Goal: Task Accomplishment & Management: Manage account settings

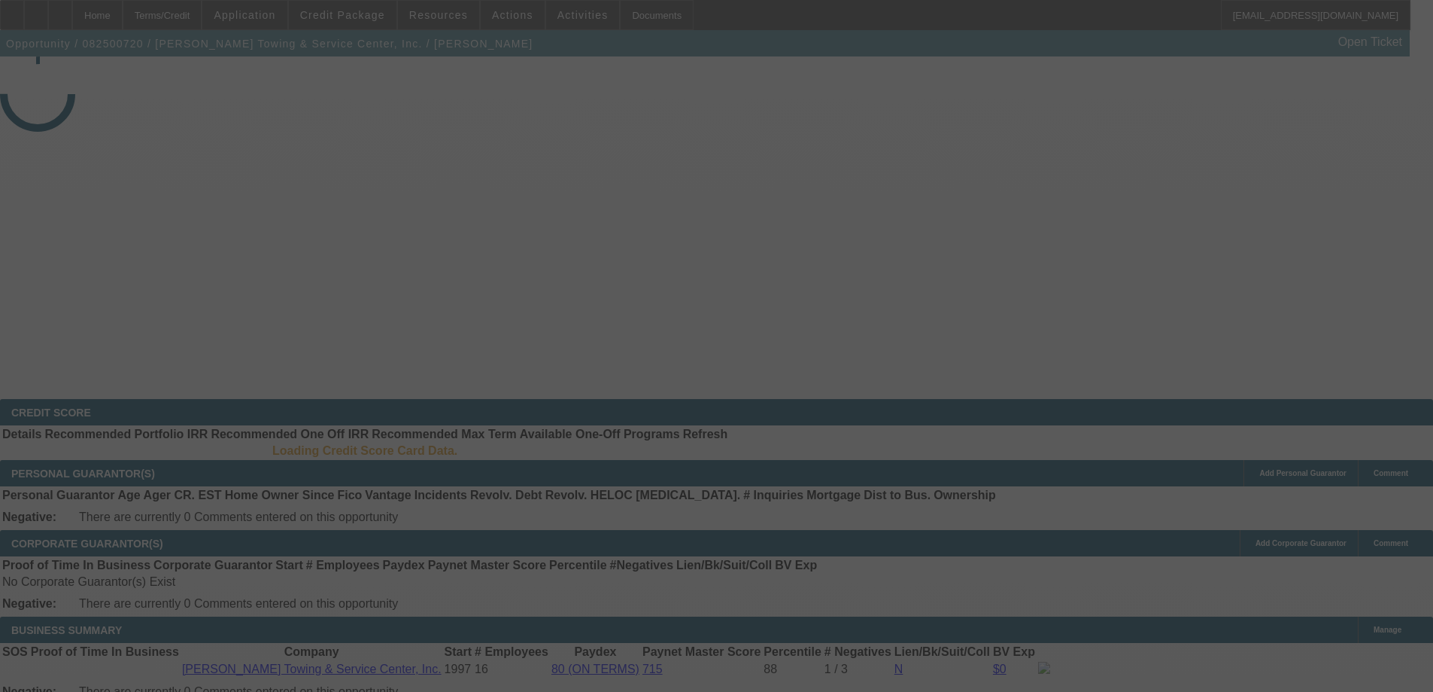
select select "3"
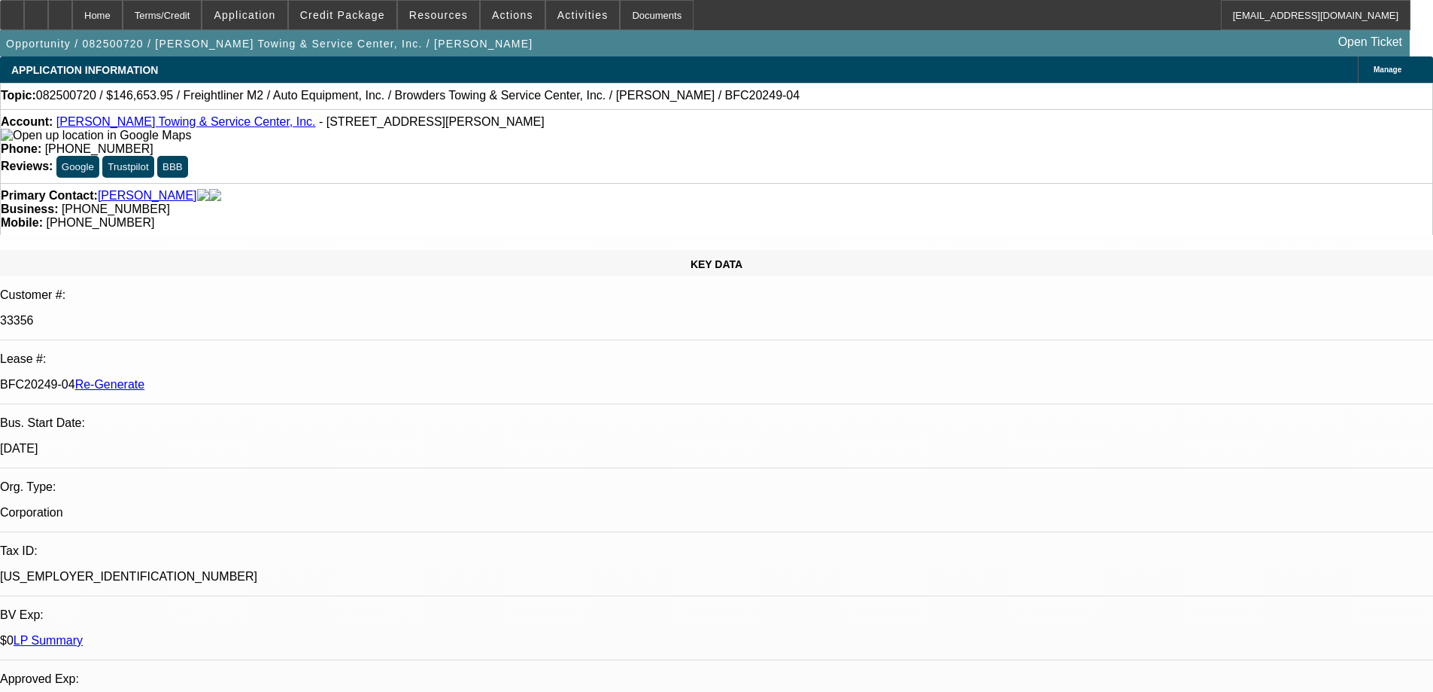
select select "0"
select select "1"
select select "6"
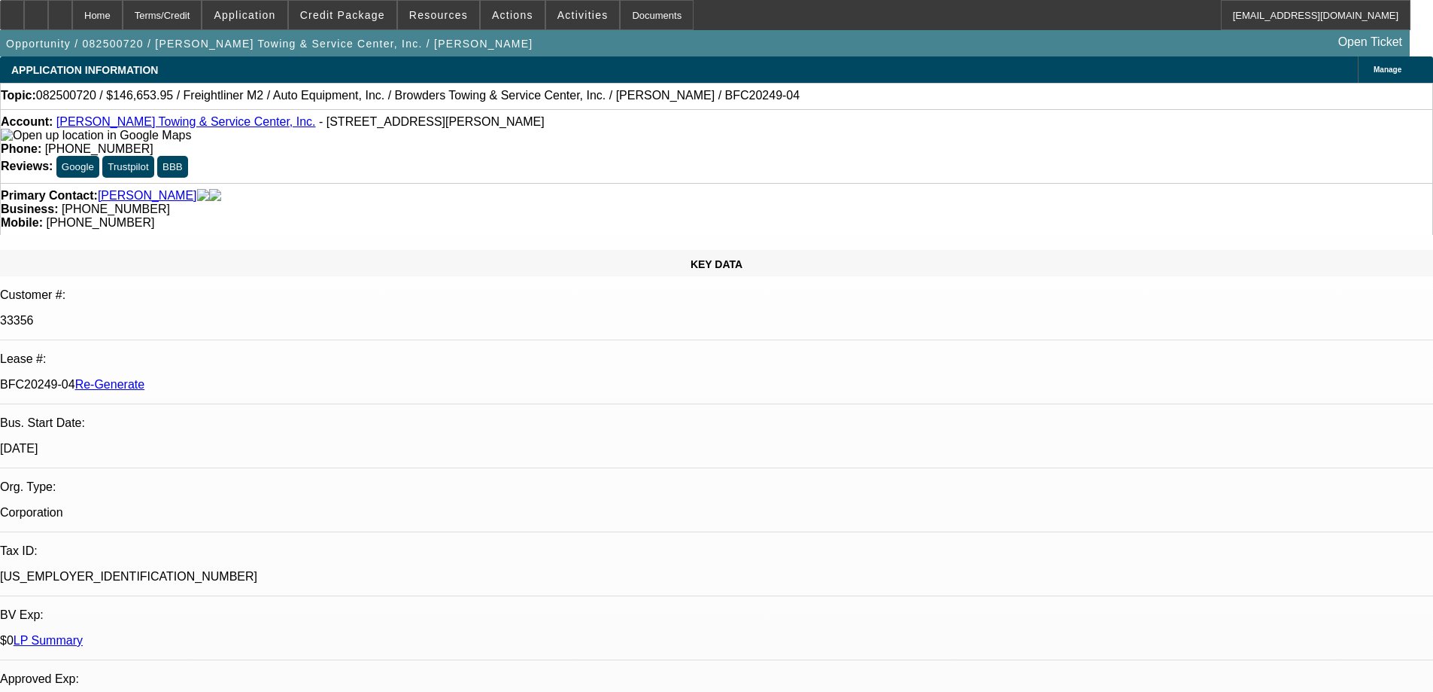
select select "2"
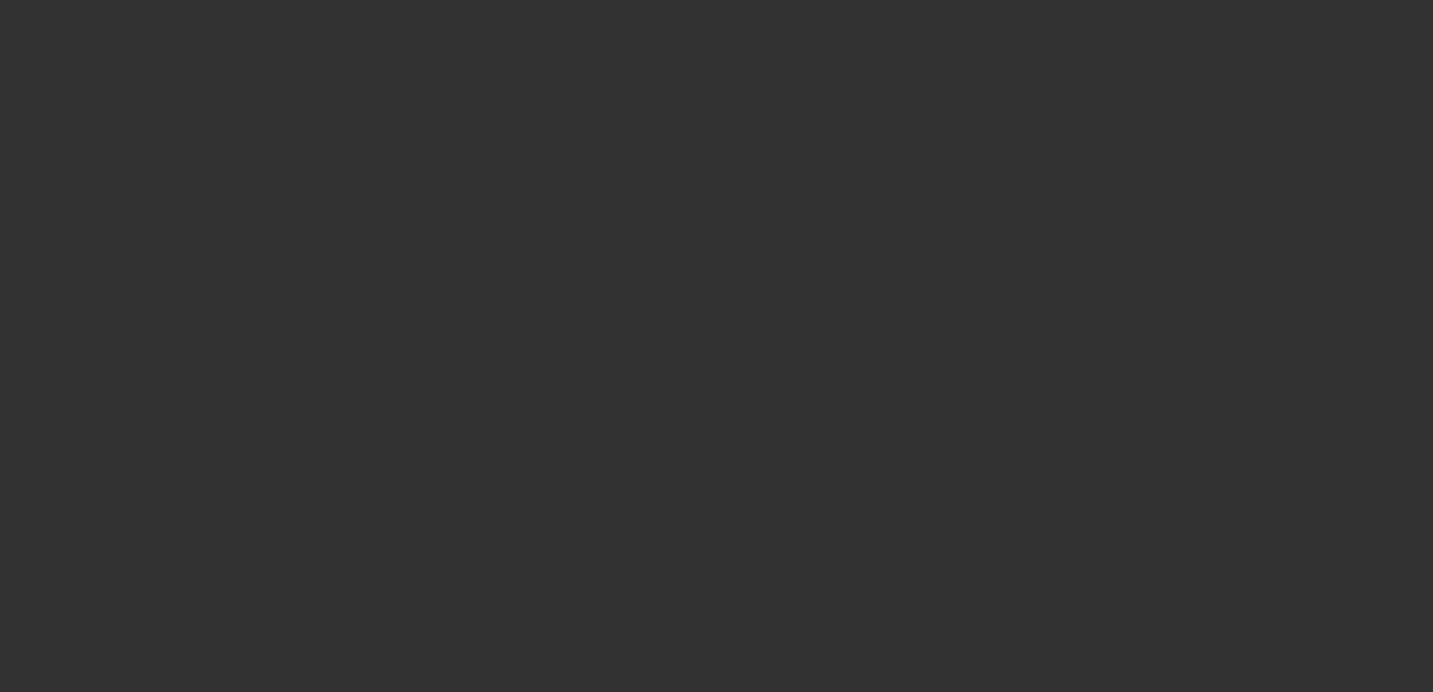
select select "3"
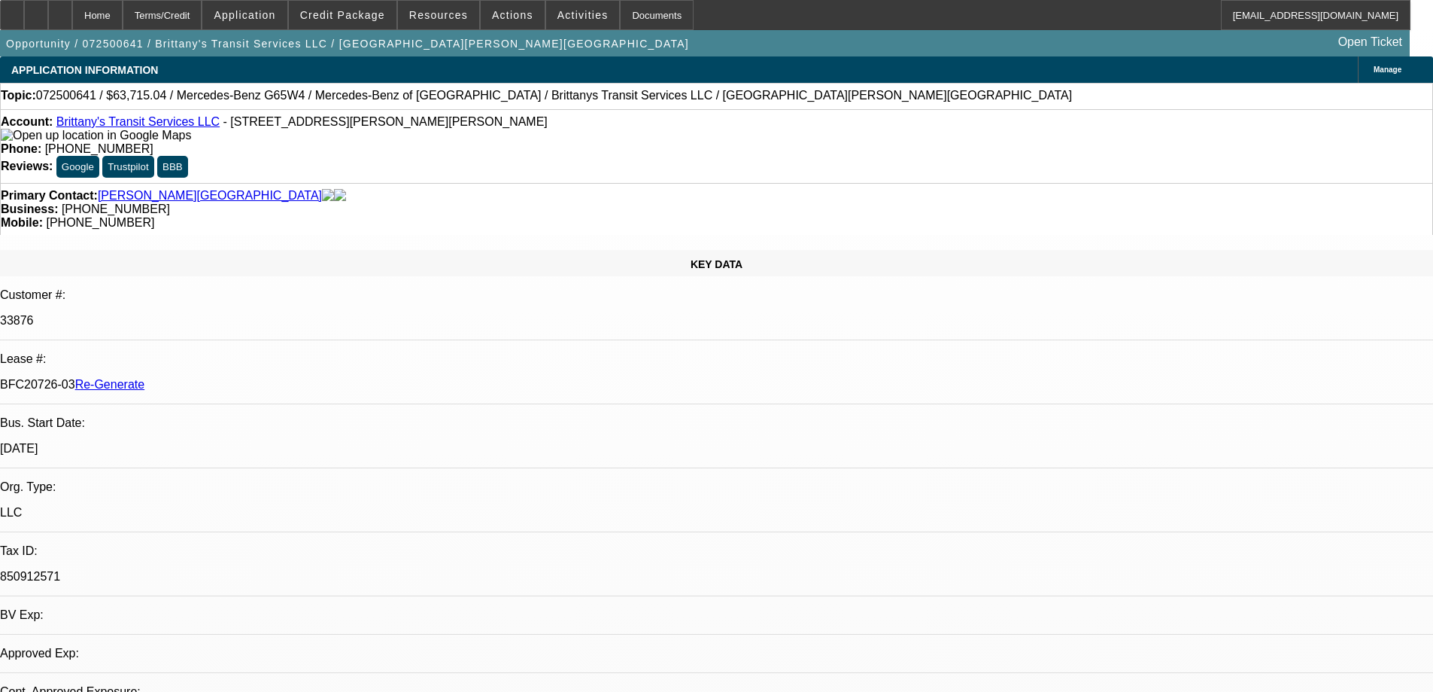
select select "0"
select select "2"
select select "0"
select select "6"
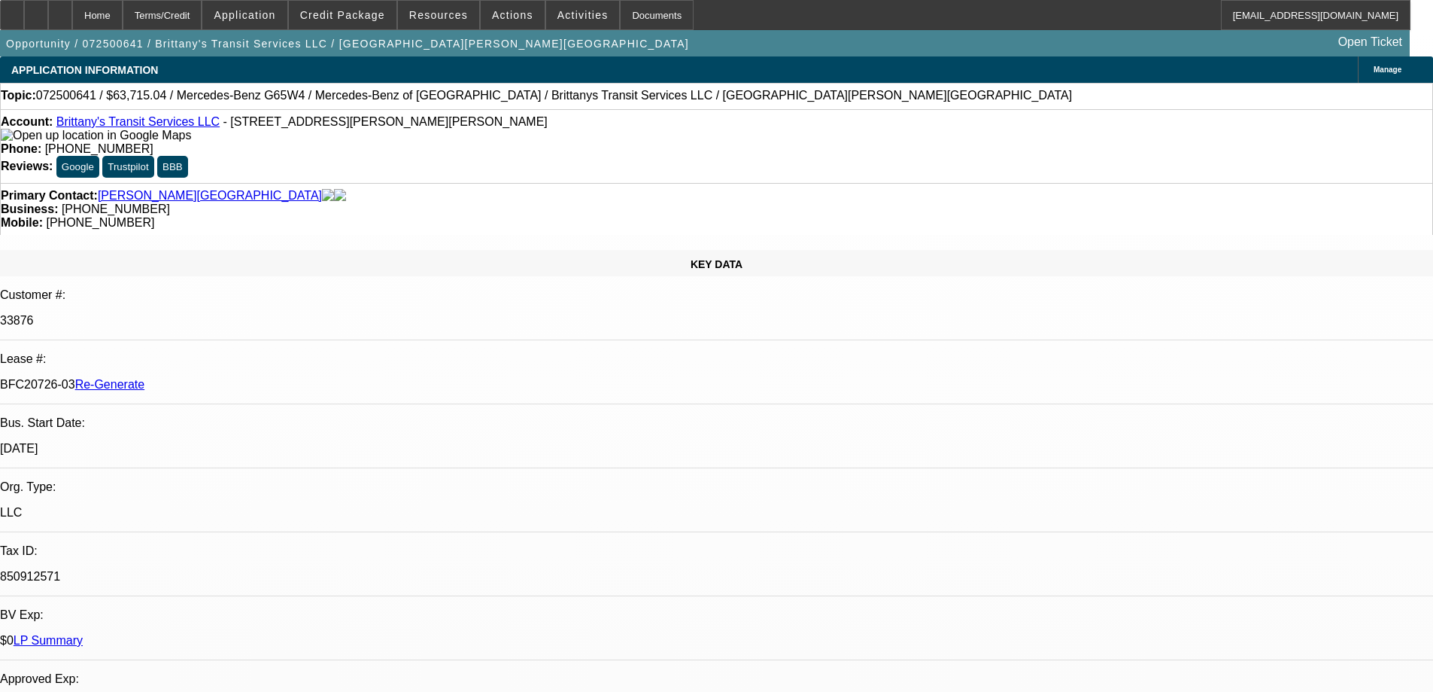
click at [631, 14] on div "Documents" at bounding box center [657, 15] width 74 height 30
click at [448, 11] on span "Resources" at bounding box center [438, 15] width 59 height 12
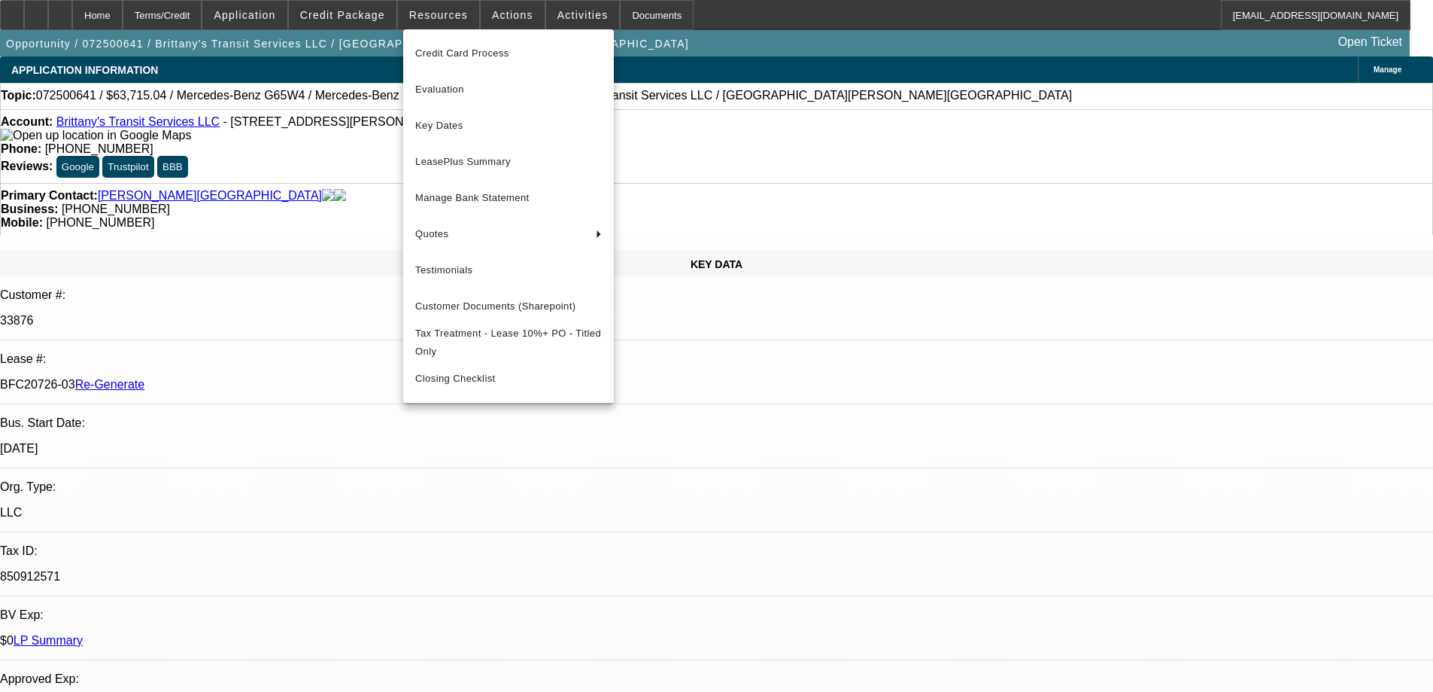
click at [439, 136] on button "Key Dates" at bounding box center [508, 126] width 211 height 36
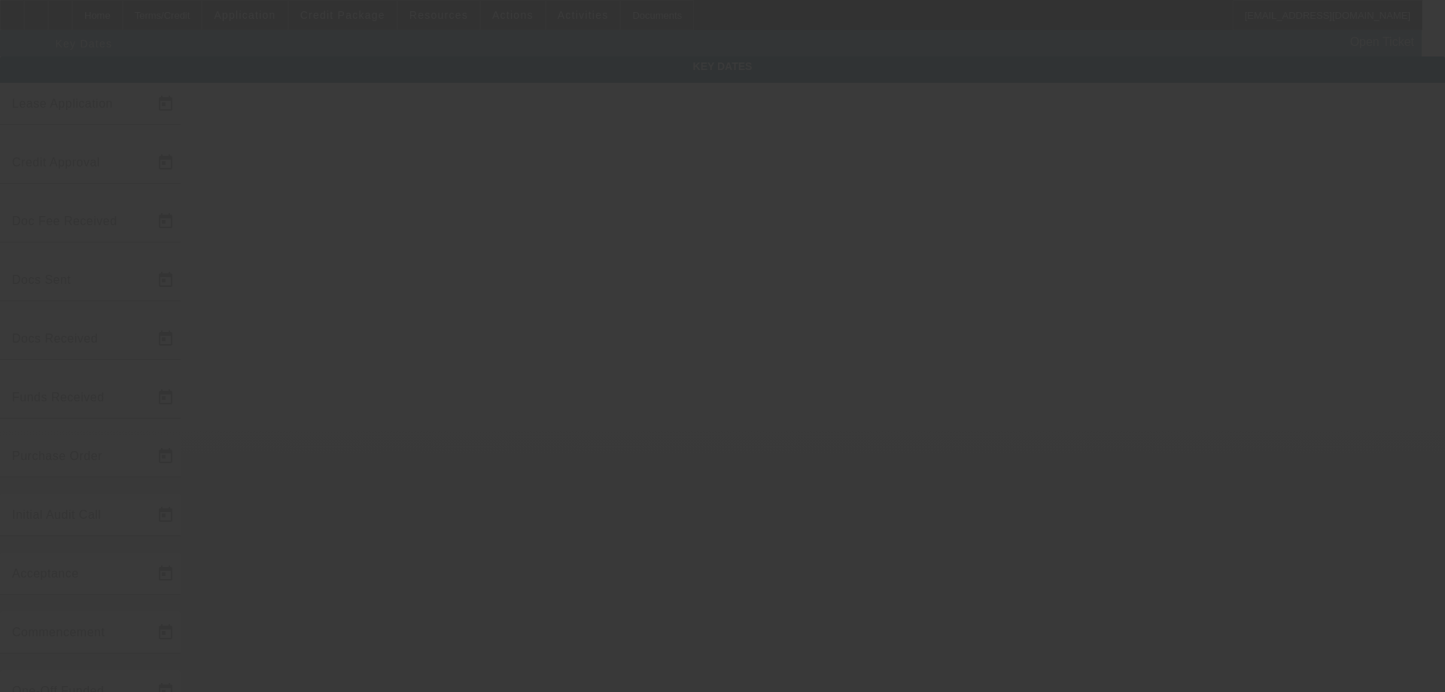
type input "7/28/2025"
type input "9/2/2025"
type input "[DATE]"
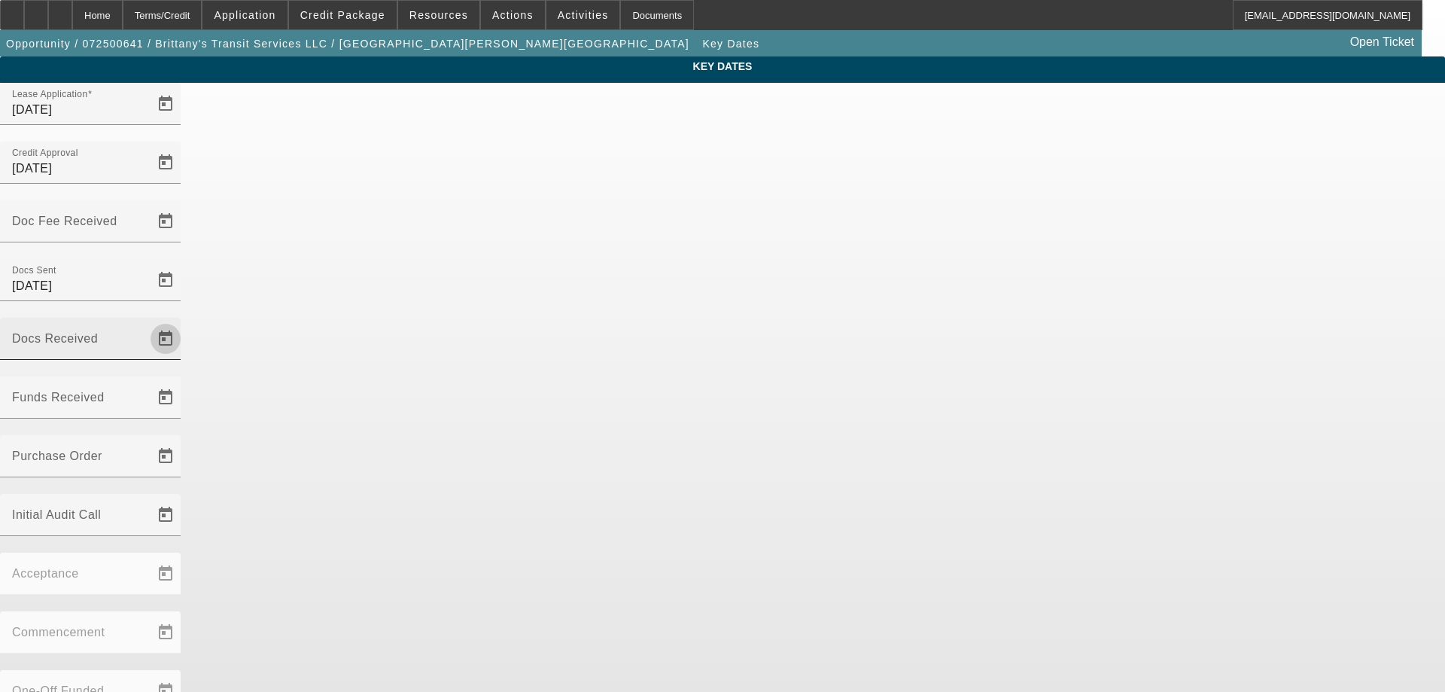
click at [184, 321] on span "Open calendar" at bounding box center [165, 339] width 36 height 36
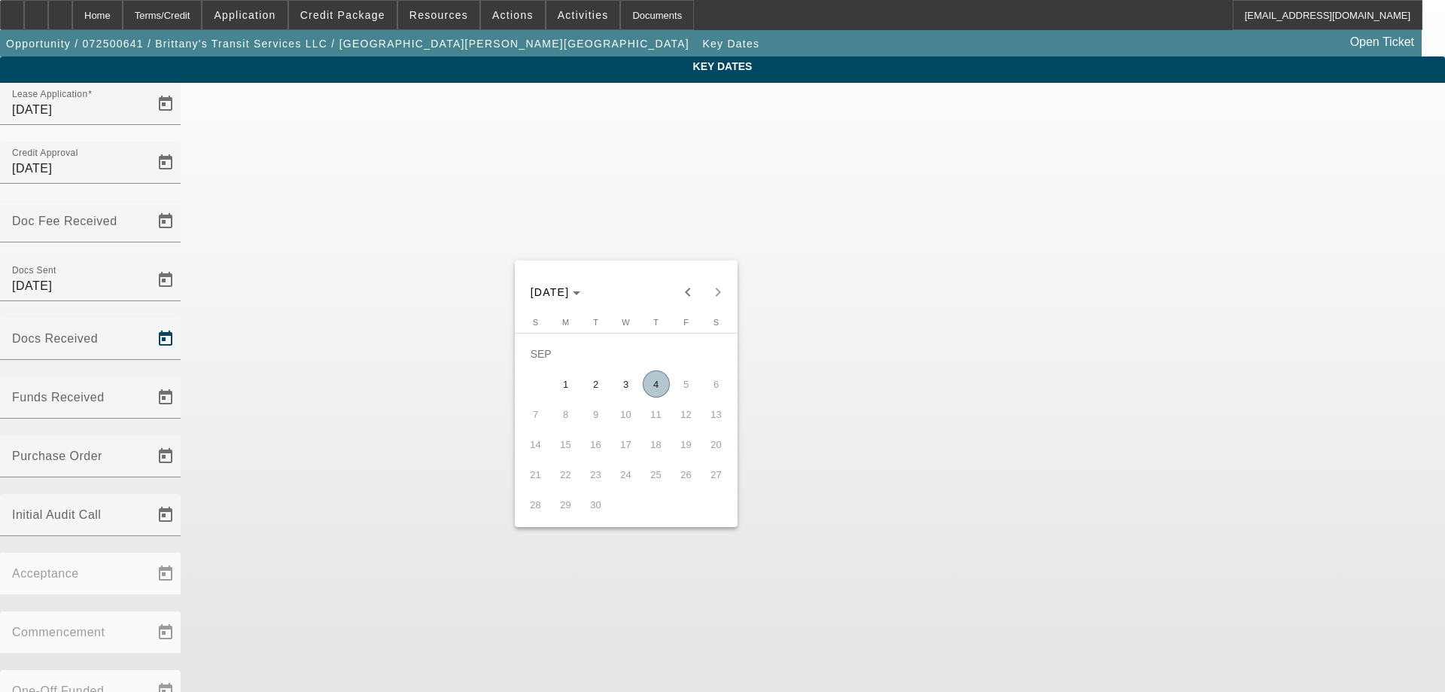
click at [660, 391] on span "4" at bounding box center [656, 383] width 27 height 27
type input "9/4/2025"
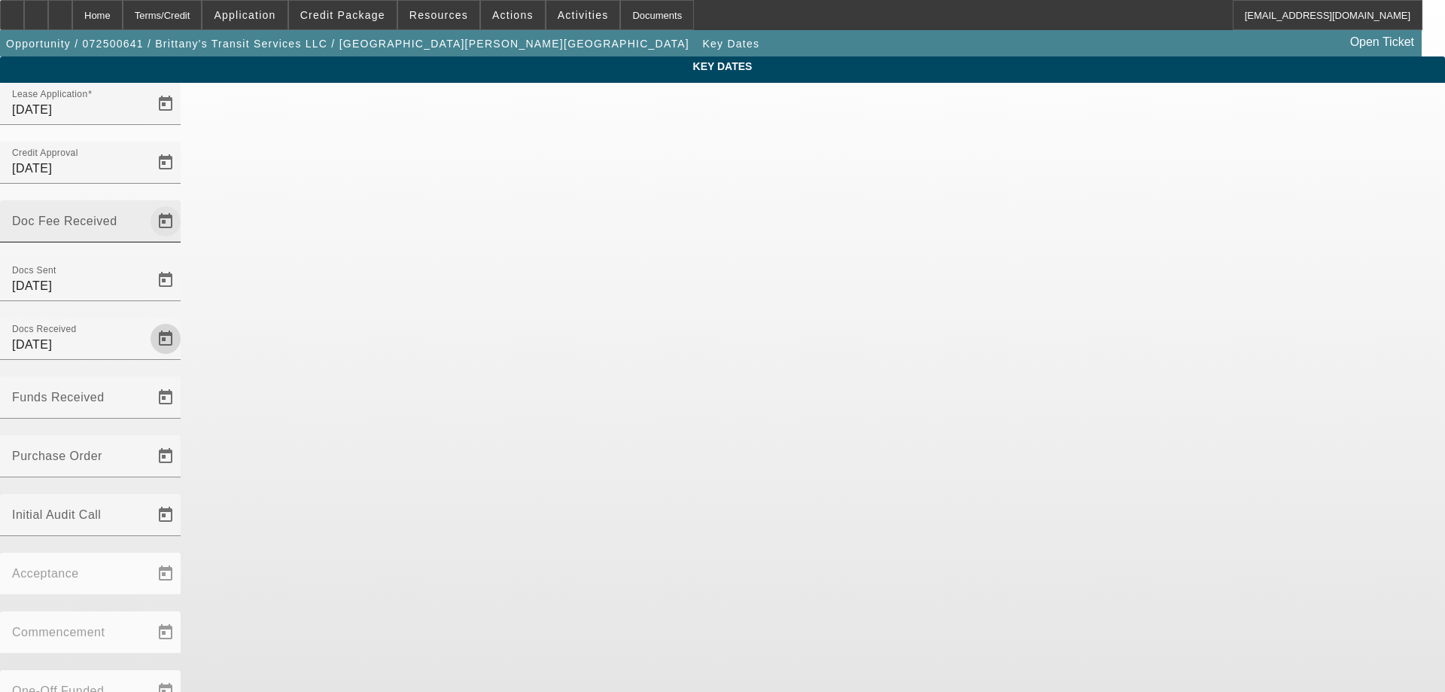
click at [184, 203] on span "Open calendar" at bounding box center [165, 221] width 36 height 36
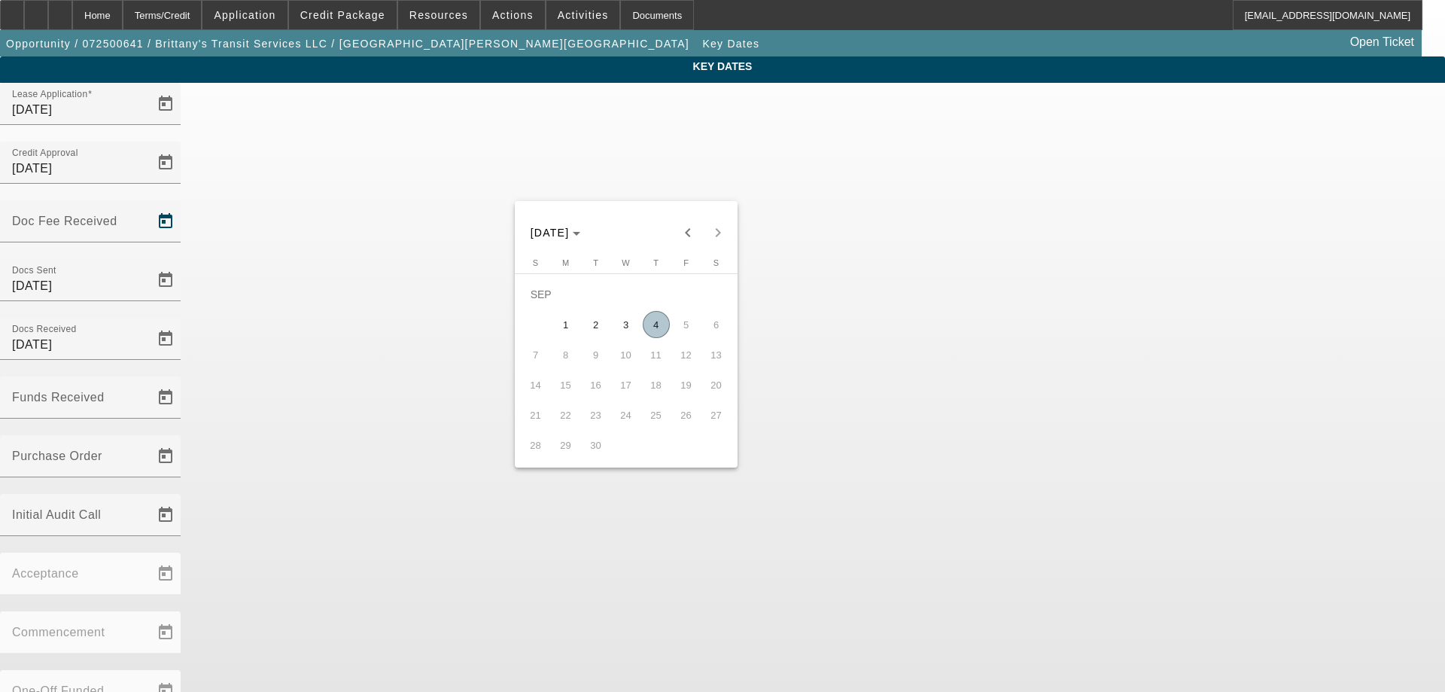
click at [652, 333] on span "4" at bounding box center [656, 324] width 27 height 27
type input "9/4/2025"
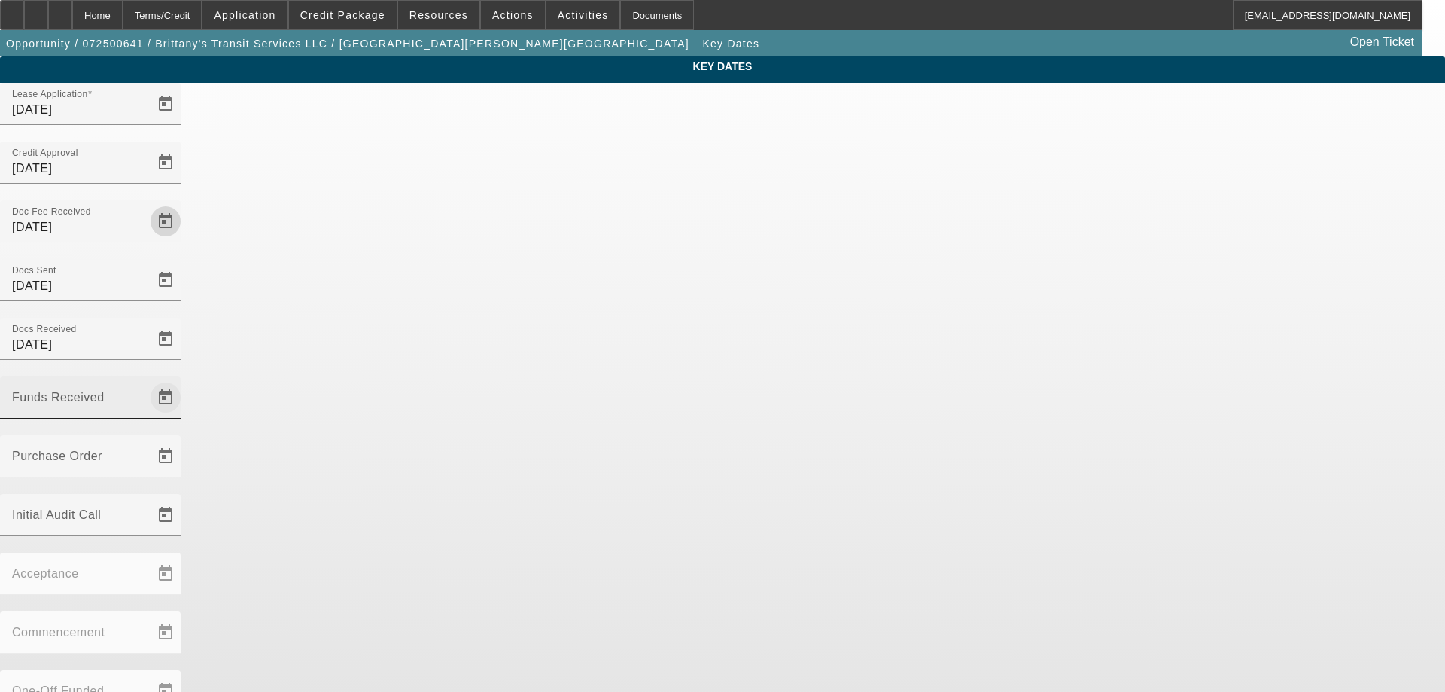
click at [184, 379] on span "Open calendar" at bounding box center [165, 397] width 36 height 36
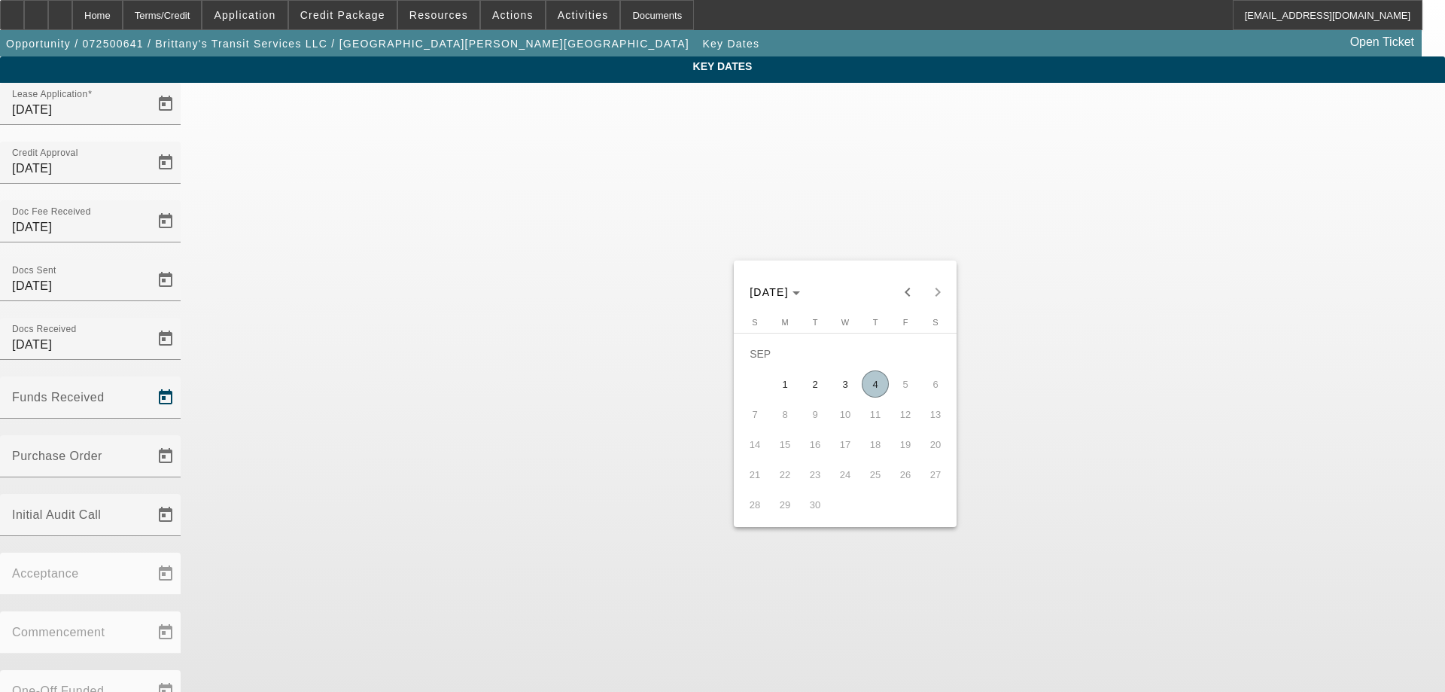
click at [868, 386] on span "4" at bounding box center [875, 383] width 27 height 27
type input "9/4/2025"
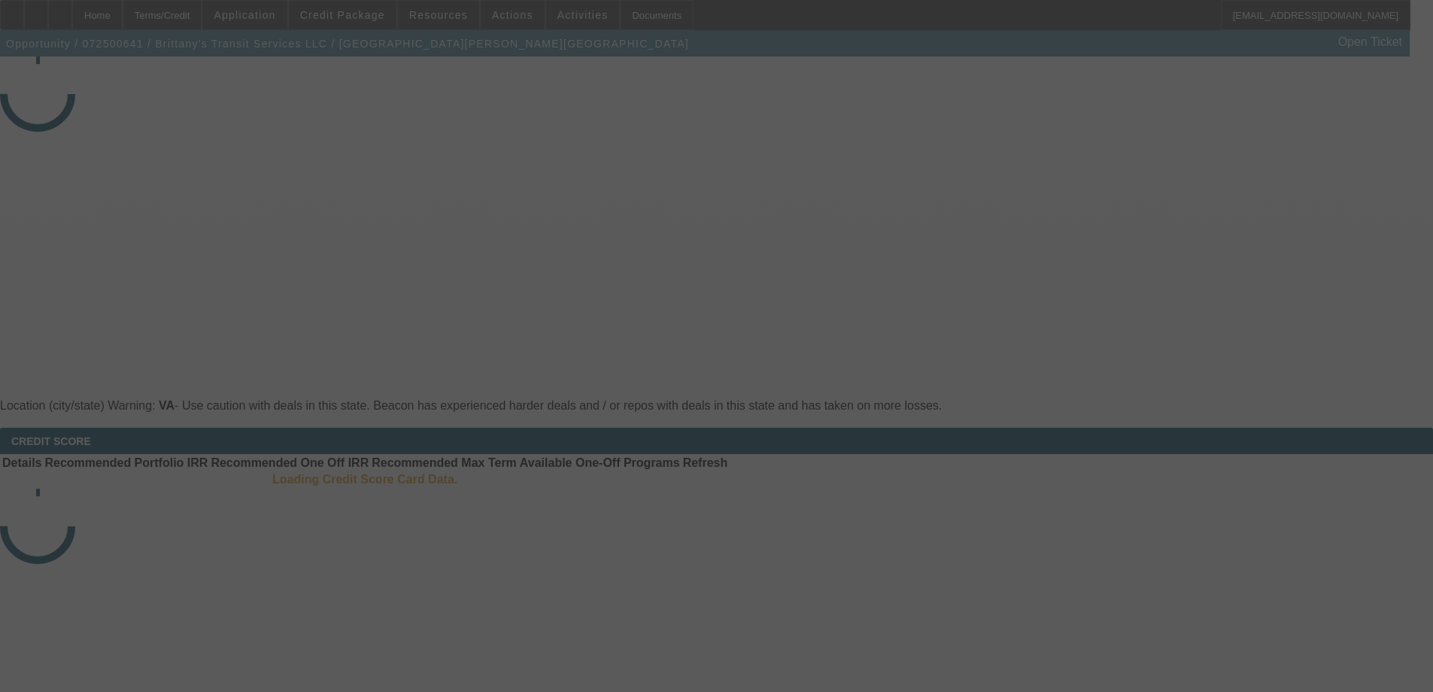
select select "3"
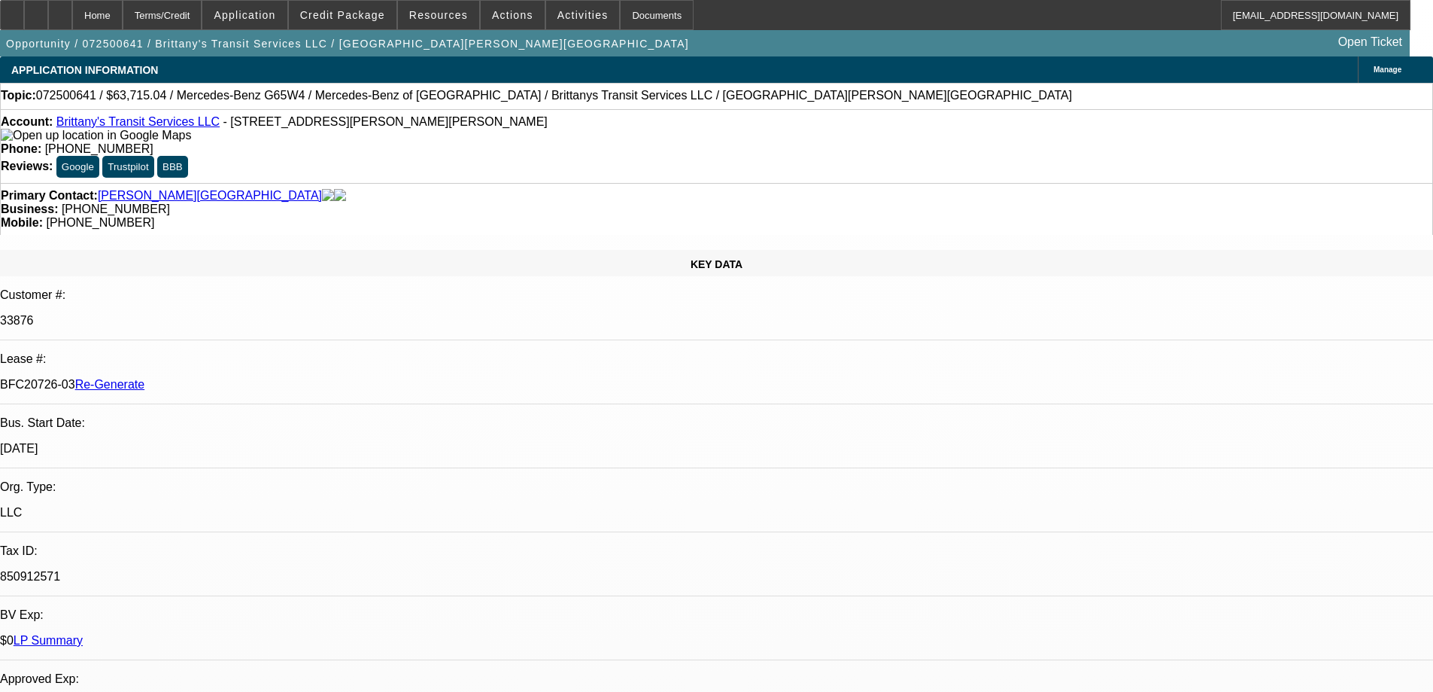
select select "0"
select select "2"
select select "0"
select select "6"
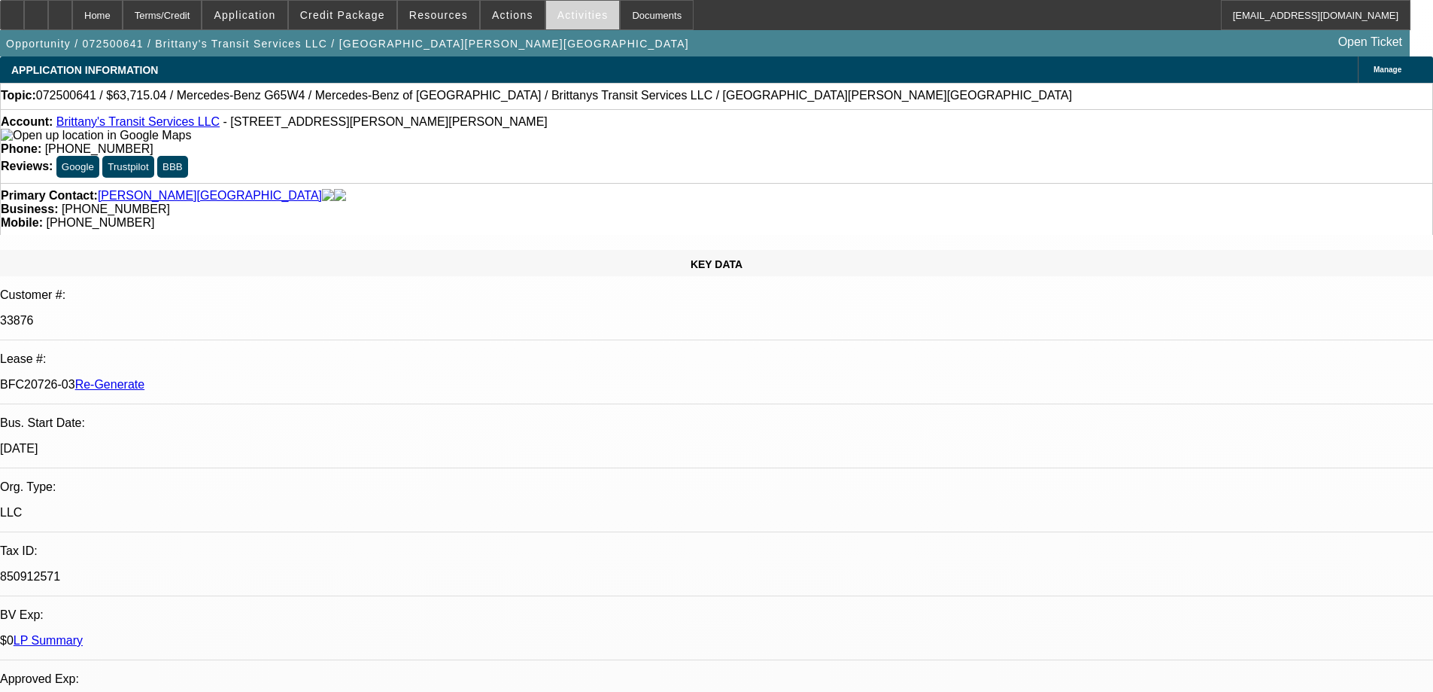
click at [569, 17] on span "Activities" at bounding box center [583, 15] width 51 height 12
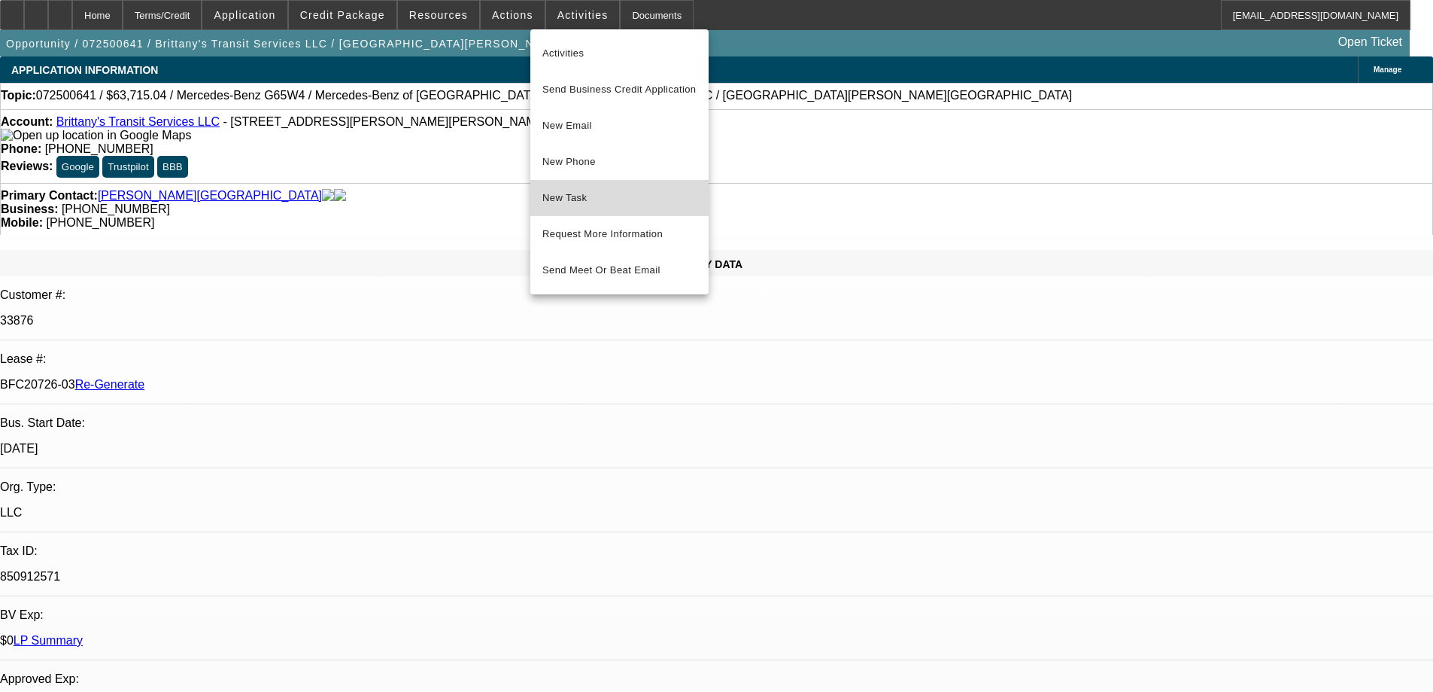
click at [583, 196] on span "New Task" at bounding box center [620, 198] width 154 height 18
